Goal: Register for event/course

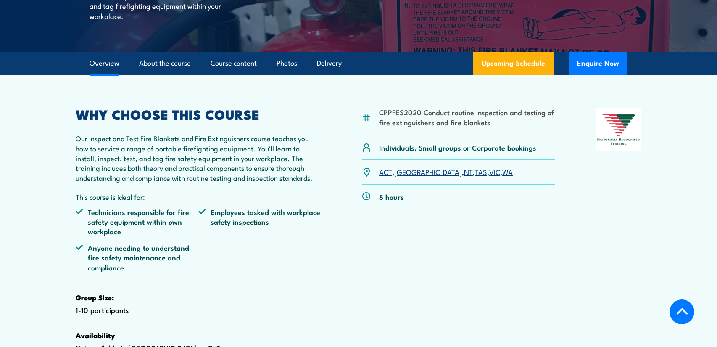
scroll to position [274, 0]
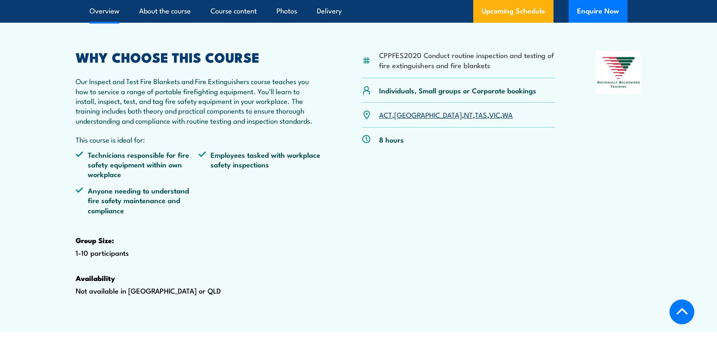
click at [406, 119] on link "NSW" at bounding box center [428, 114] width 68 height 10
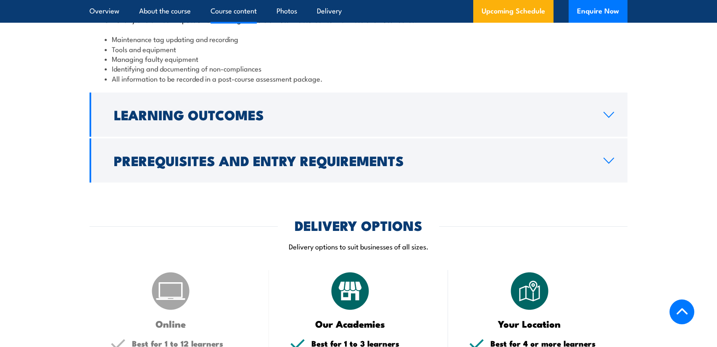
scroll to position [902, 0]
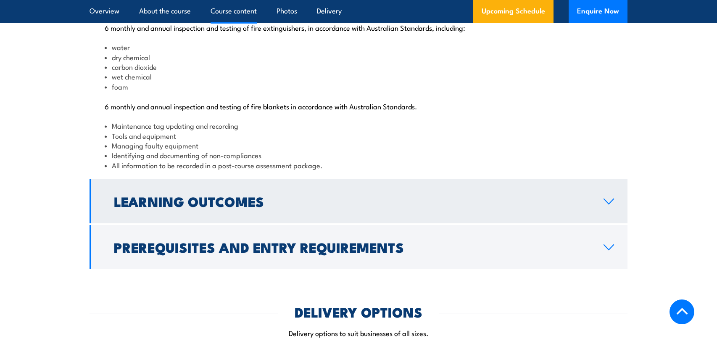
click at [187, 207] on h2 "Learning Outcomes" at bounding box center [352, 201] width 476 height 12
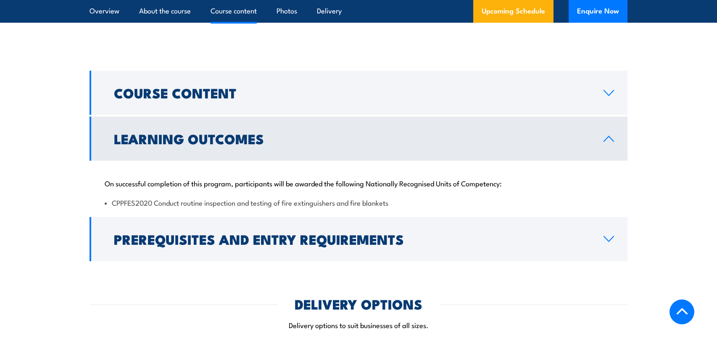
scroll to position [586, 0]
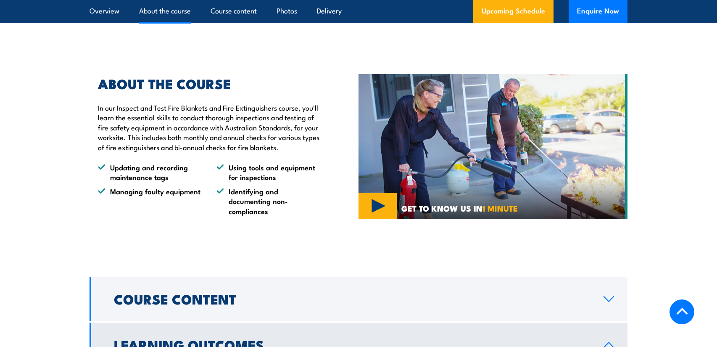
click at [395, 219] on img at bounding box center [492, 146] width 269 height 145
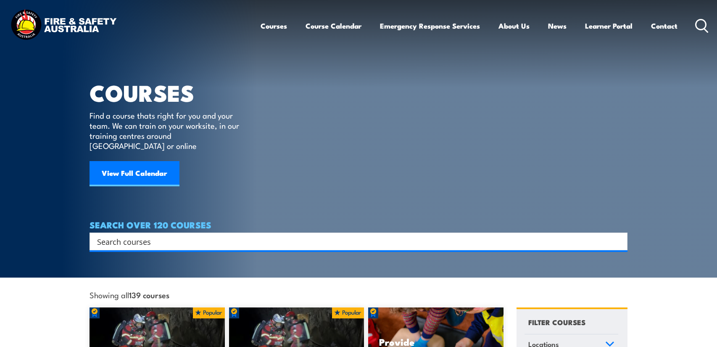
click at [282, 26] on link "Courses" at bounding box center [274, 26] width 26 height 22
click at [336, 23] on link "Course Calendar" at bounding box center [333, 26] width 56 height 22
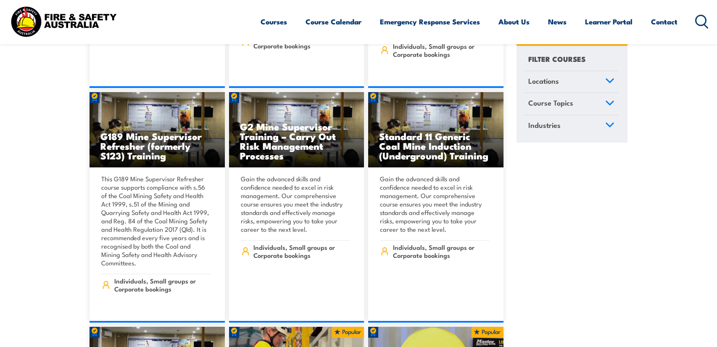
scroll to position [489, 0]
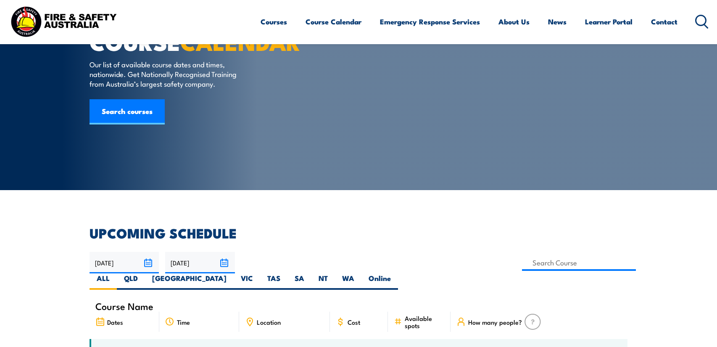
scroll to position [59, 0]
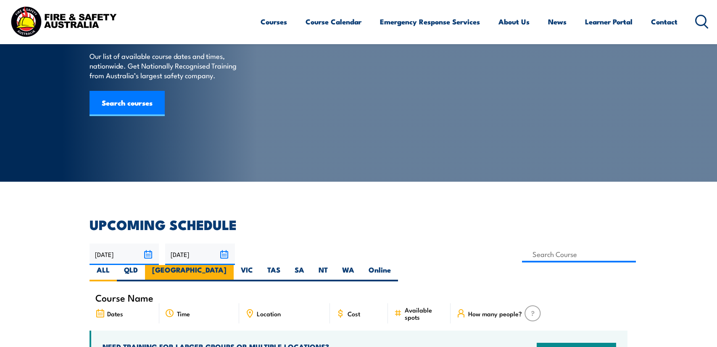
click at [234, 265] on label "[GEOGRAPHIC_DATA]" at bounding box center [189, 273] width 89 height 16
click at [232, 265] on input "[GEOGRAPHIC_DATA]" at bounding box center [228, 267] width 5 height 5
radio input "true"
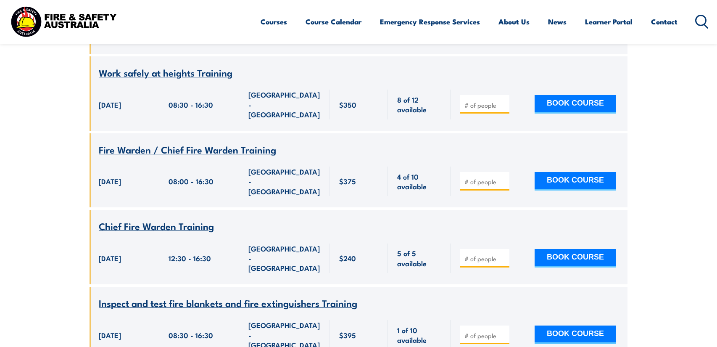
scroll to position [911, 0]
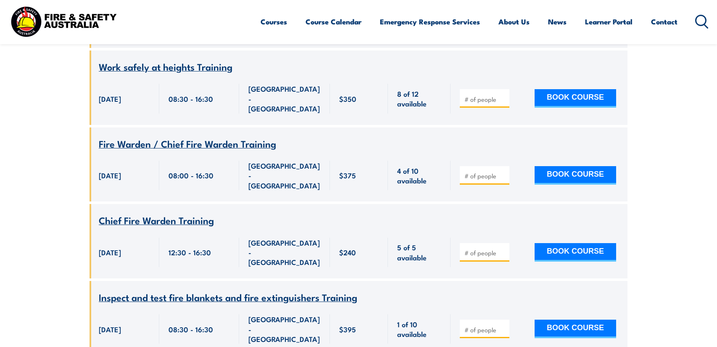
click at [188, 290] on span "Inspect and test fire blankets and fire extinguishers Training" at bounding box center [228, 297] width 258 height 14
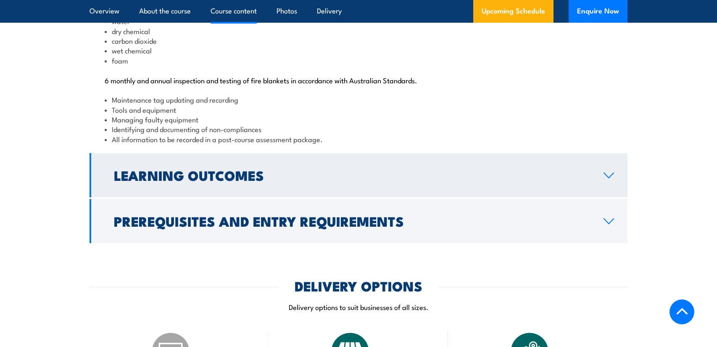
scroll to position [933, 0]
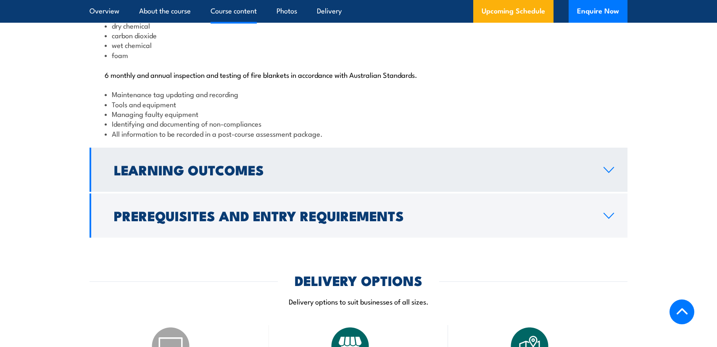
click at [206, 175] on h2 "Learning Outcomes" at bounding box center [352, 169] width 476 height 12
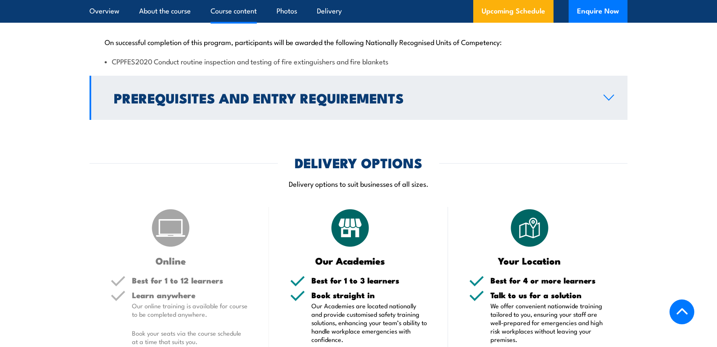
click at [214, 120] on link "Prerequisites and Entry Requirements" at bounding box center [359, 98] width 538 height 44
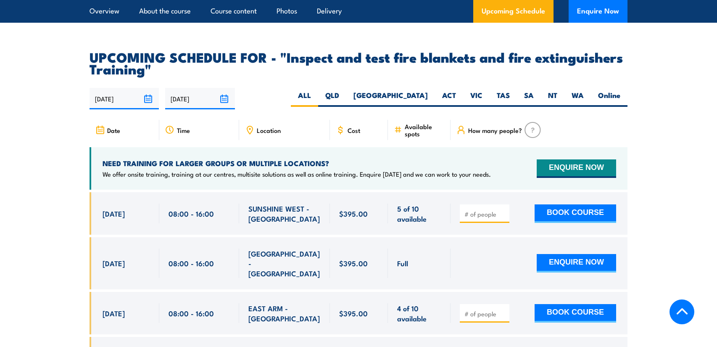
scroll to position [1455, 0]
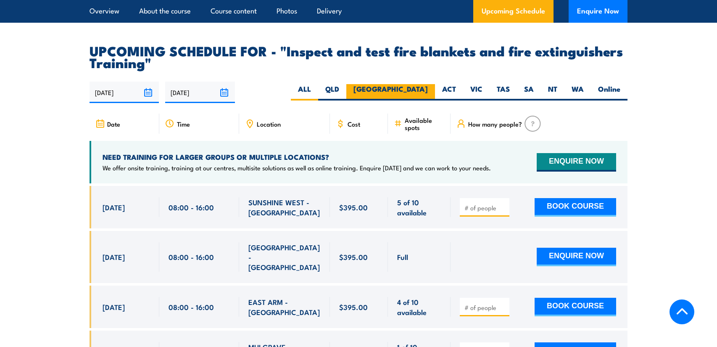
click at [425, 100] on label "[GEOGRAPHIC_DATA]" at bounding box center [390, 92] width 89 height 16
click at [428, 90] on input "[GEOGRAPHIC_DATA]" at bounding box center [430, 86] width 5 height 5
radio input "true"
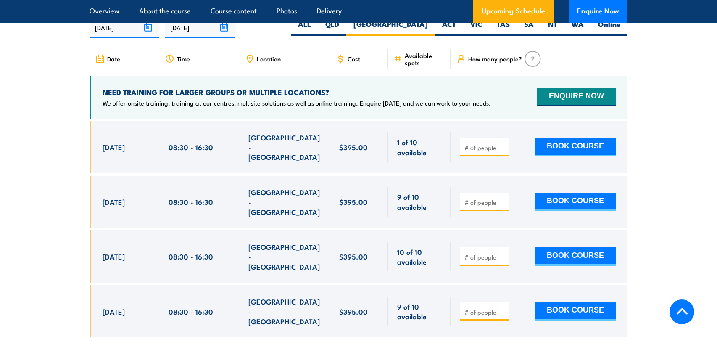
scroll to position [1564, 0]
